Goal: Navigation & Orientation: Find specific page/section

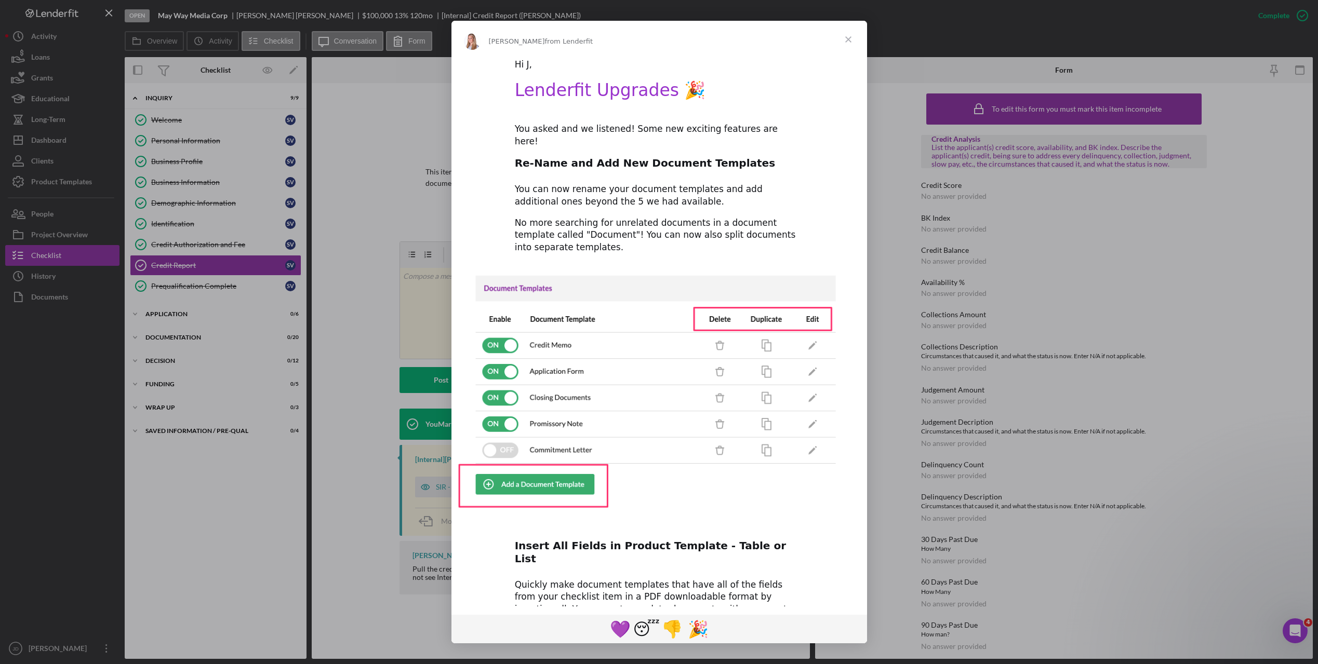
click at [848, 38] on span "Close" at bounding box center [848, 39] width 37 height 37
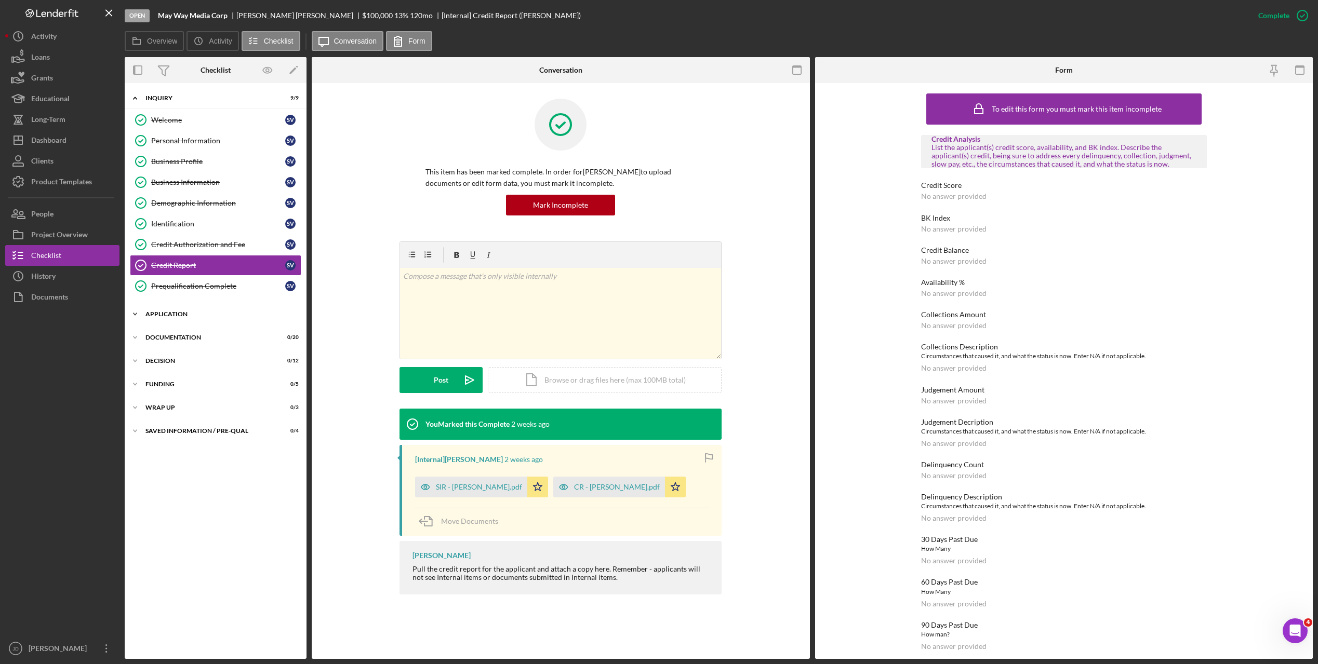
click at [131, 312] on icon "Icon/Expander" at bounding box center [135, 314] width 21 height 21
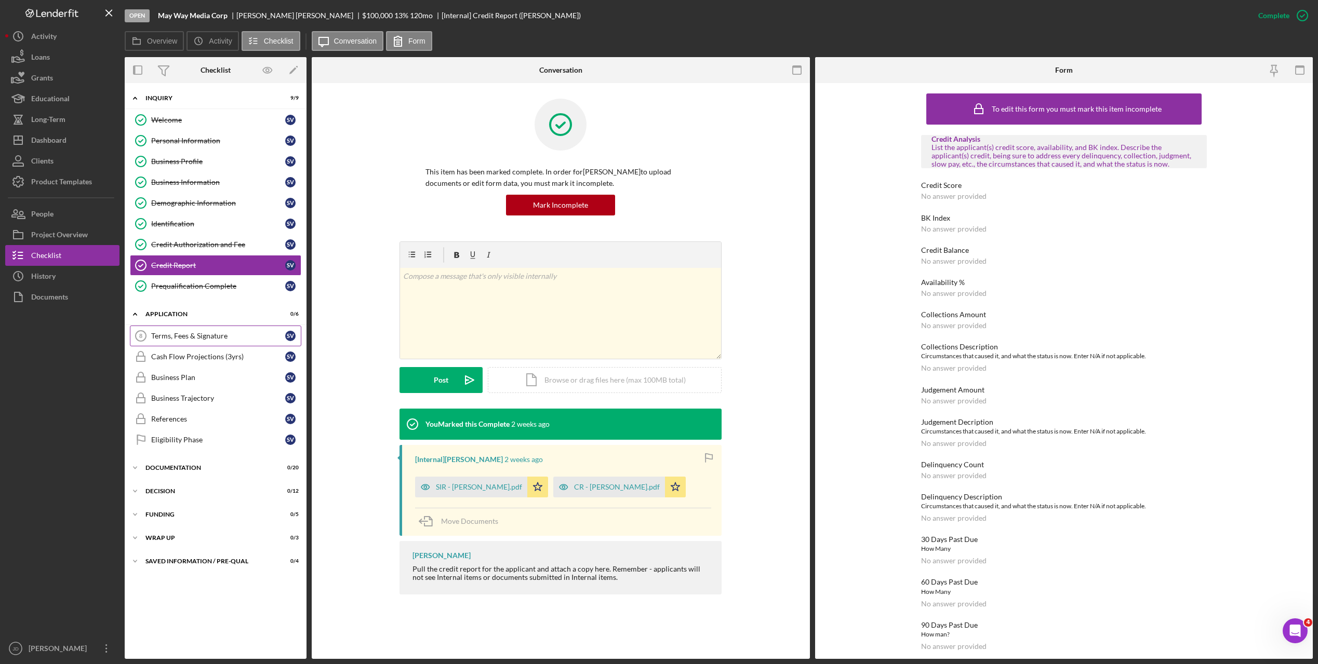
click at [199, 337] on div "Terms, Fees & Signature" at bounding box center [218, 336] width 134 height 8
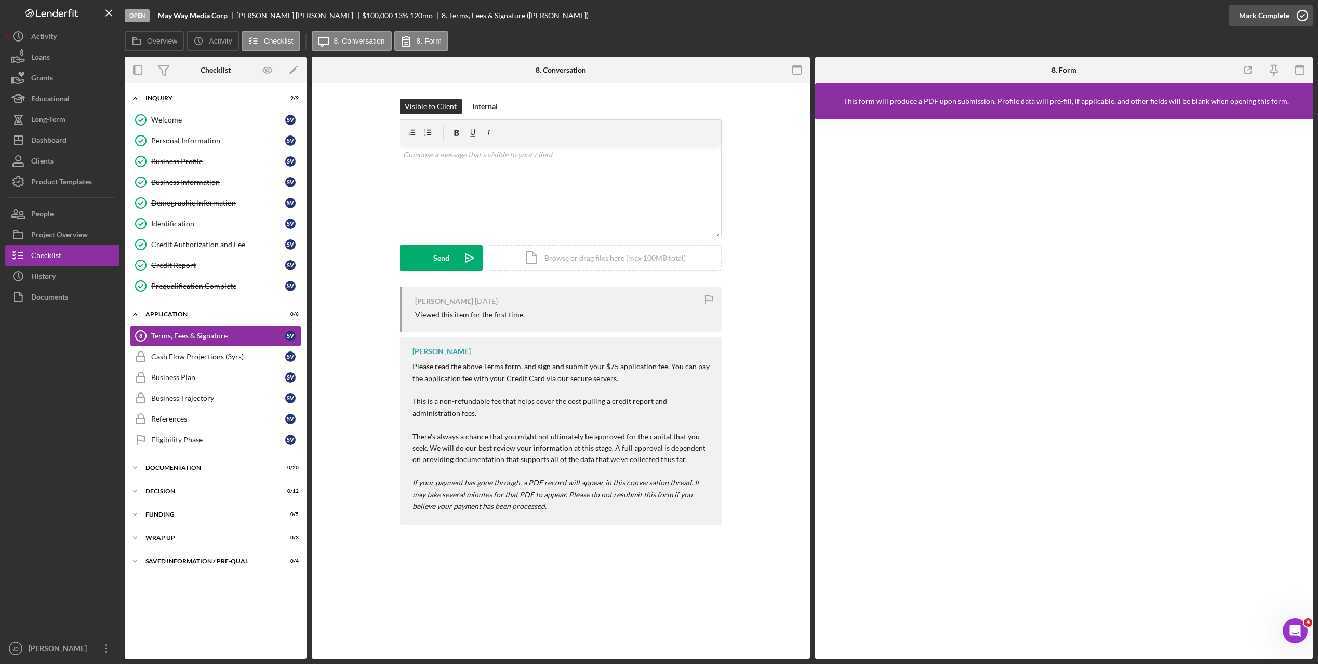
click at [1305, 14] on icon "button" at bounding box center [1302, 16] width 26 height 26
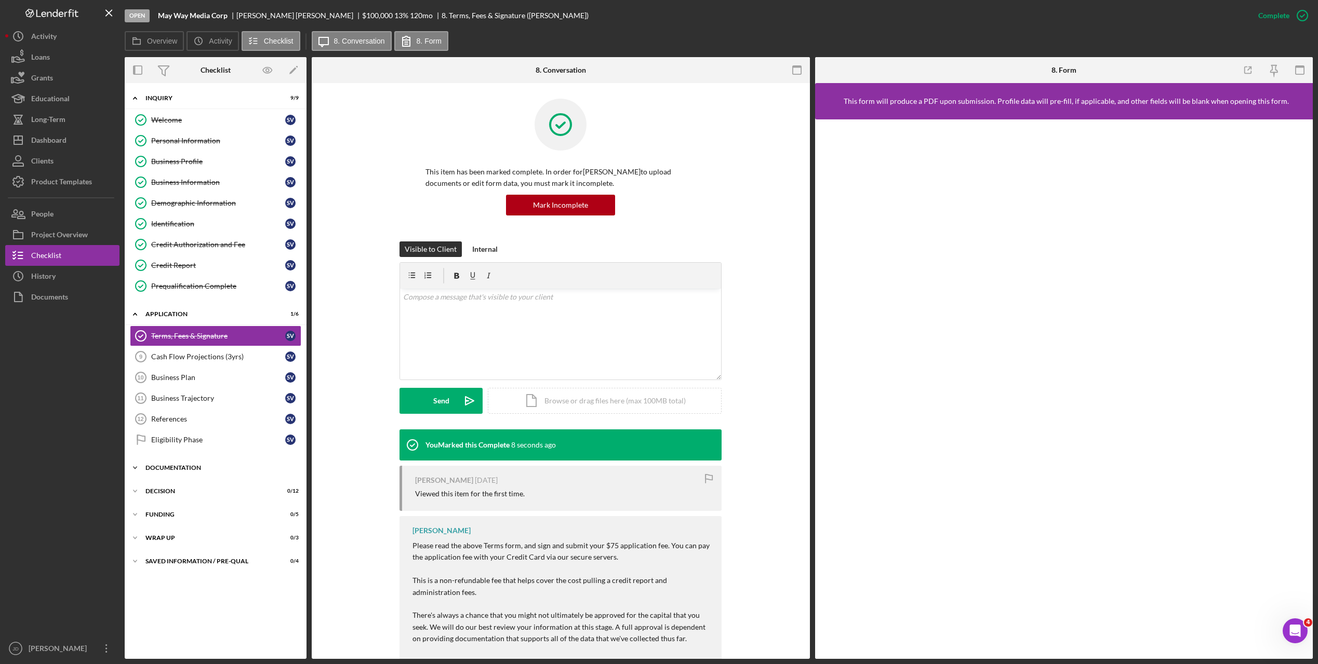
click at [137, 468] on icon "Icon/Expander" at bounding box center [135, 468] width 21 height 21
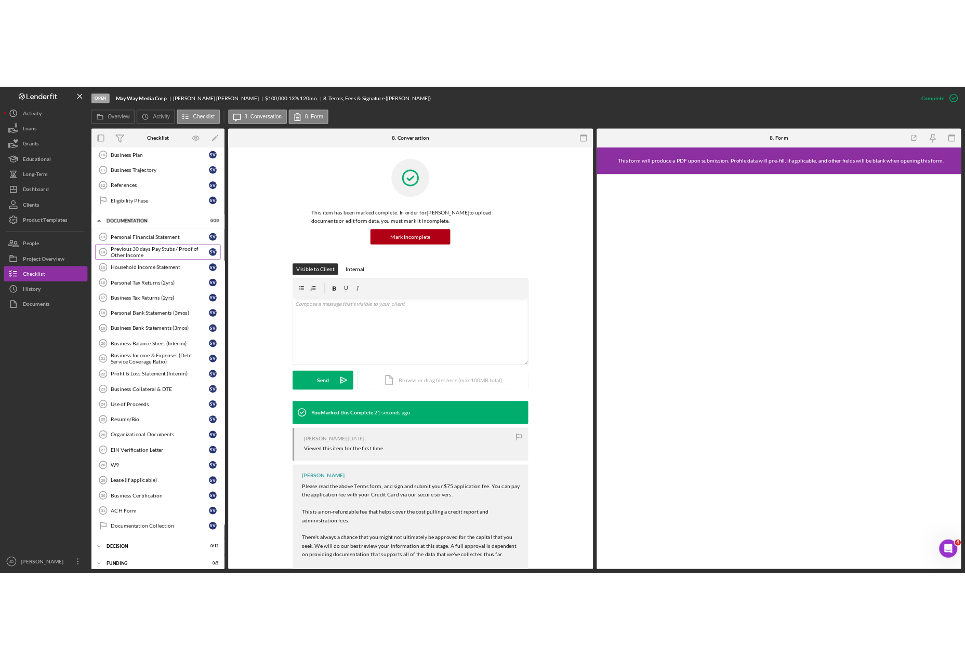
scroll to position [281, 0]
